Goal: Task Accomplishment & Management: Use online tool/utility

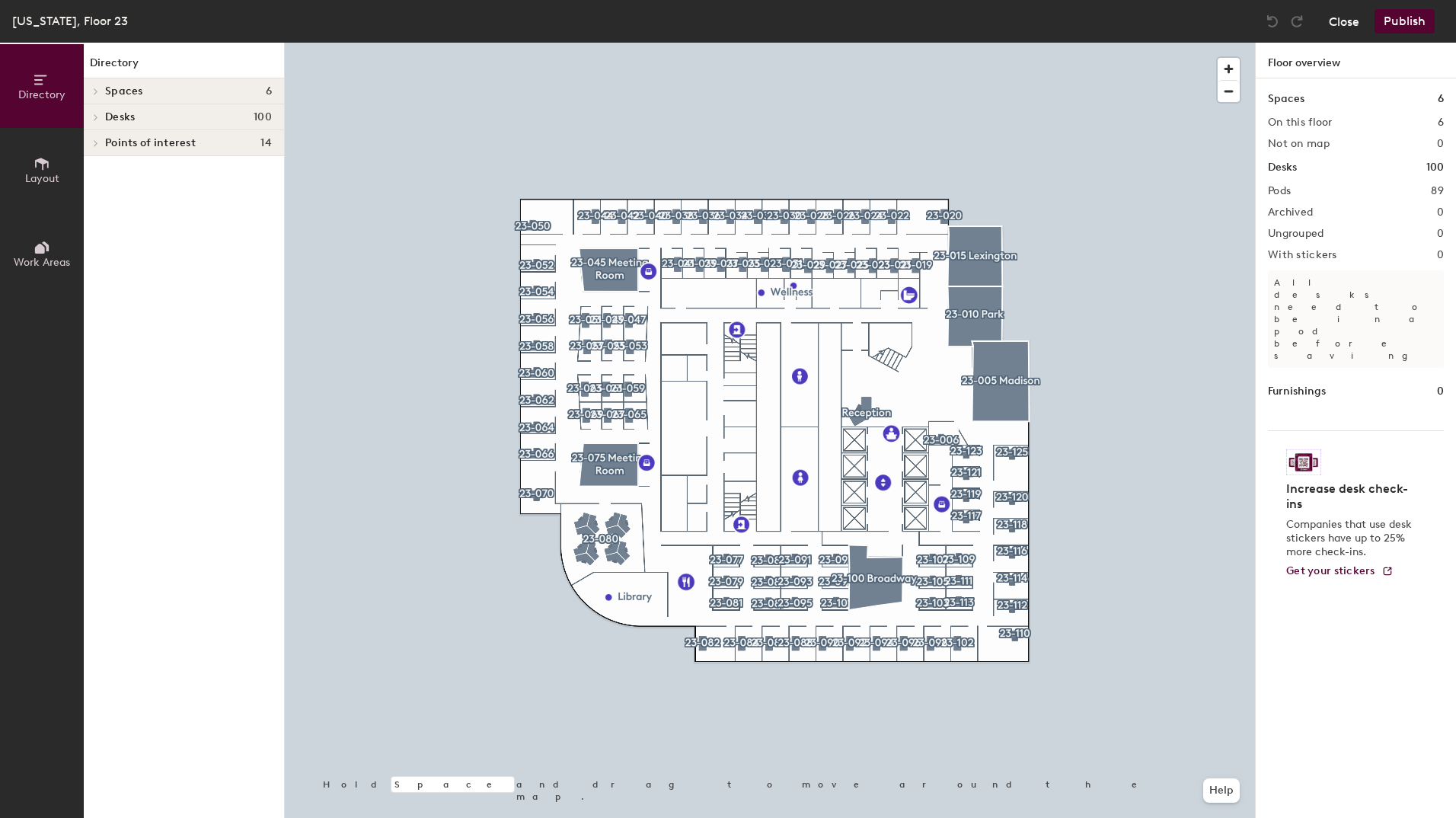
click at [1348, 17] on button "Close" at bounding box center [1344, 21] width 30 height 24
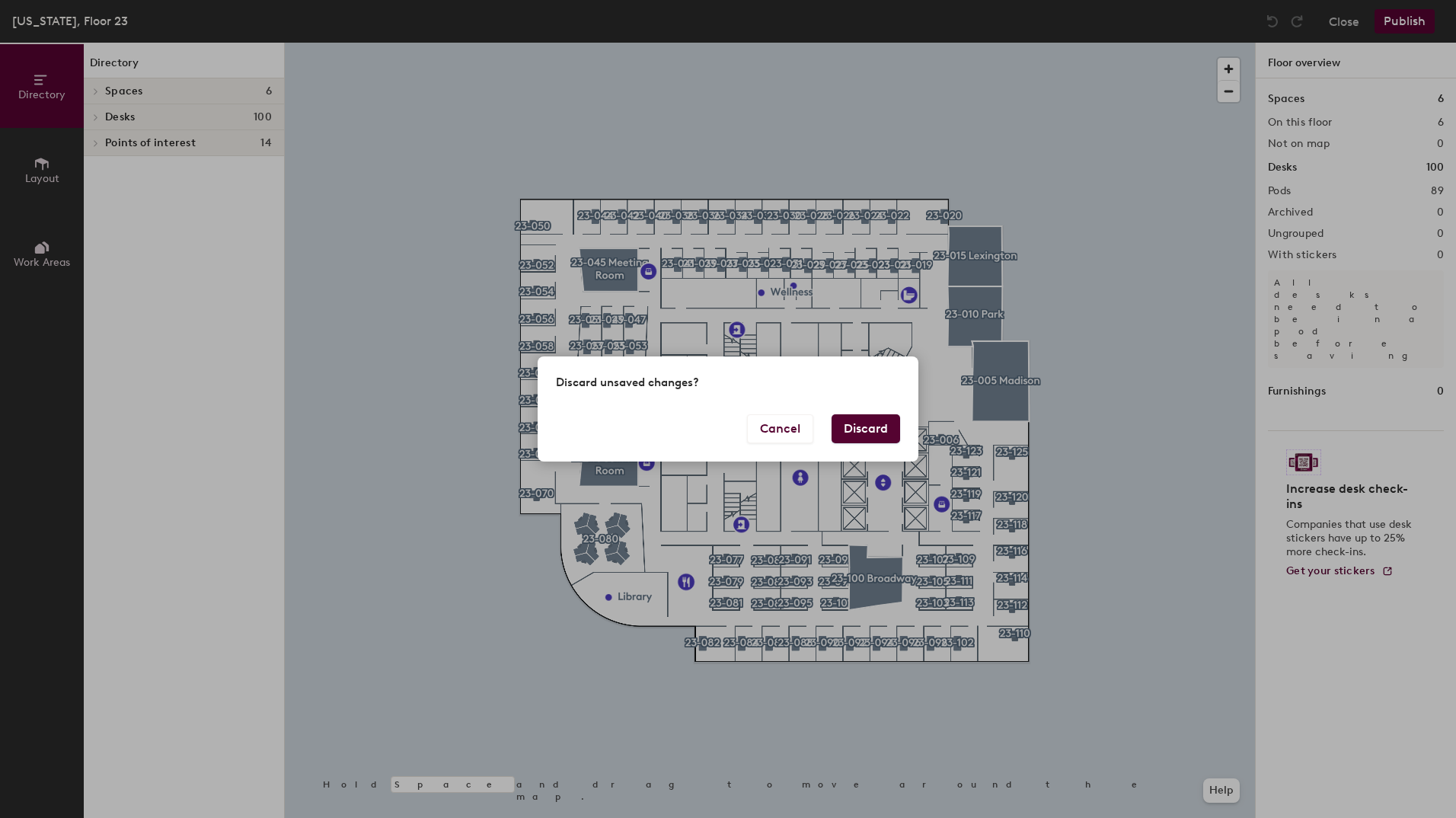
click at [876, 430] on button "Discard" at bounding box center [866, 429] width 69 height 29
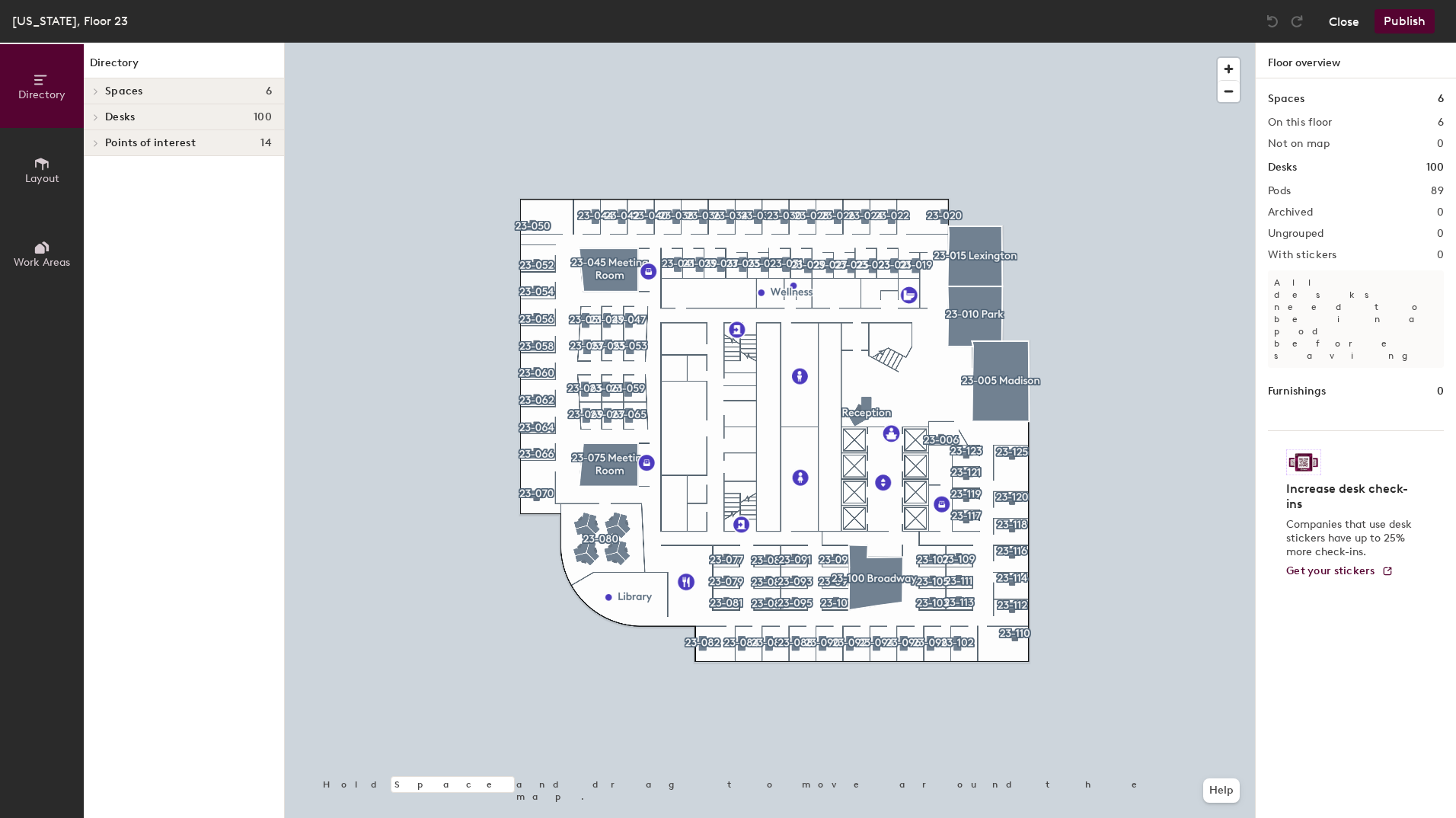
click at [1343, 22] on button "Close" at bounding box center [1344, 21] width 30 height 24
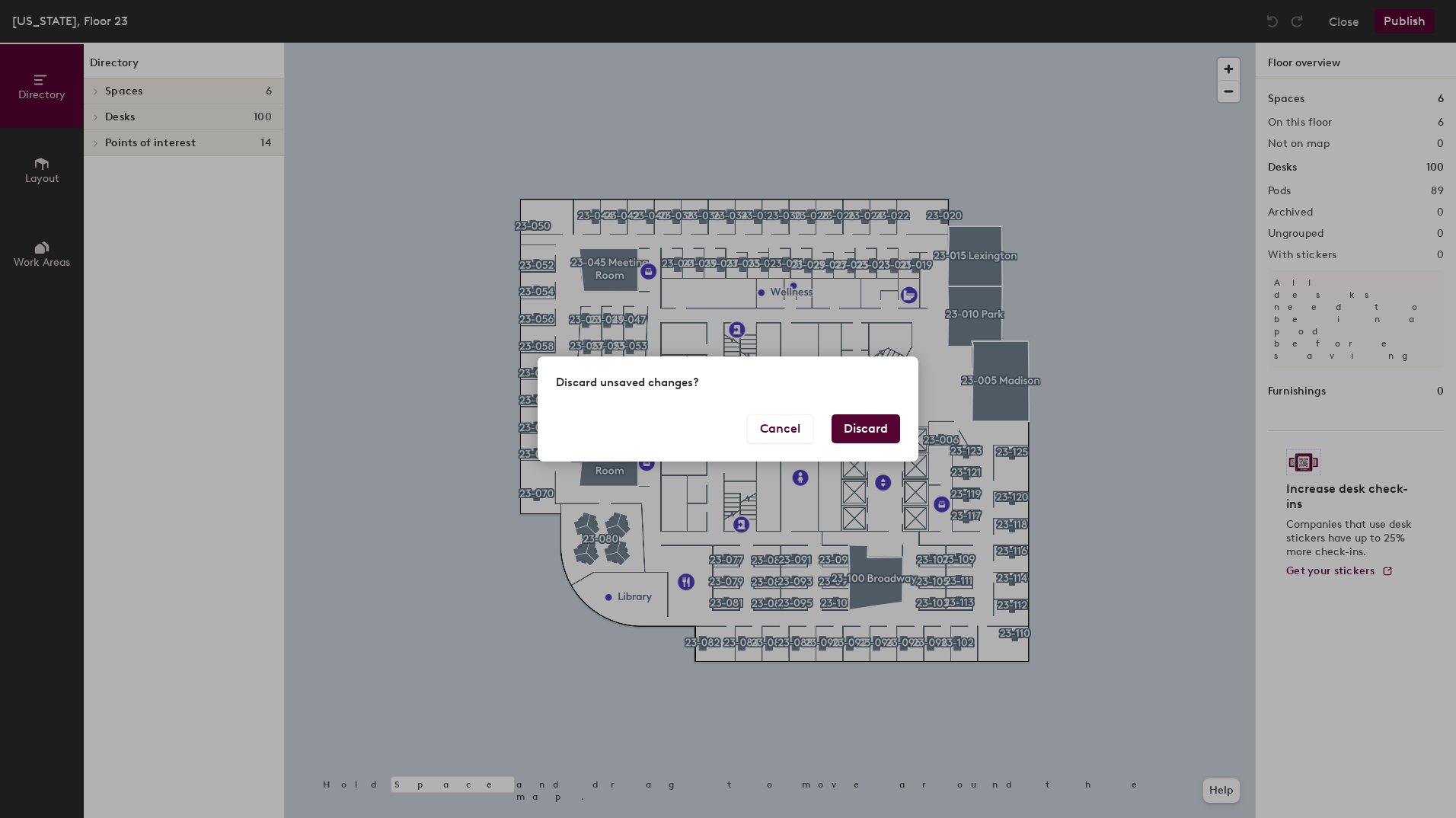
click at [857, 434] on button "Discard" at bounding box center [866, 429] width 69 height 29
